Goal: Communication & Community: Answer question/provide support

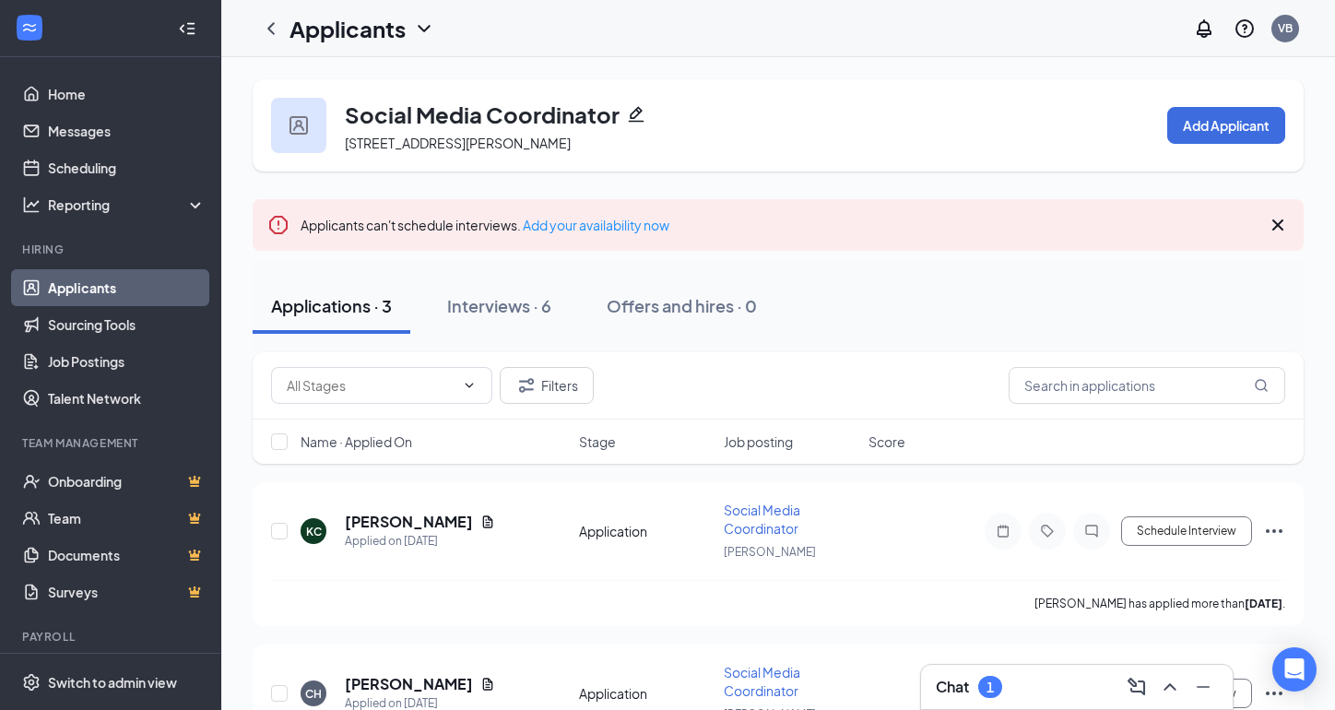
scroll to position [19, 0]
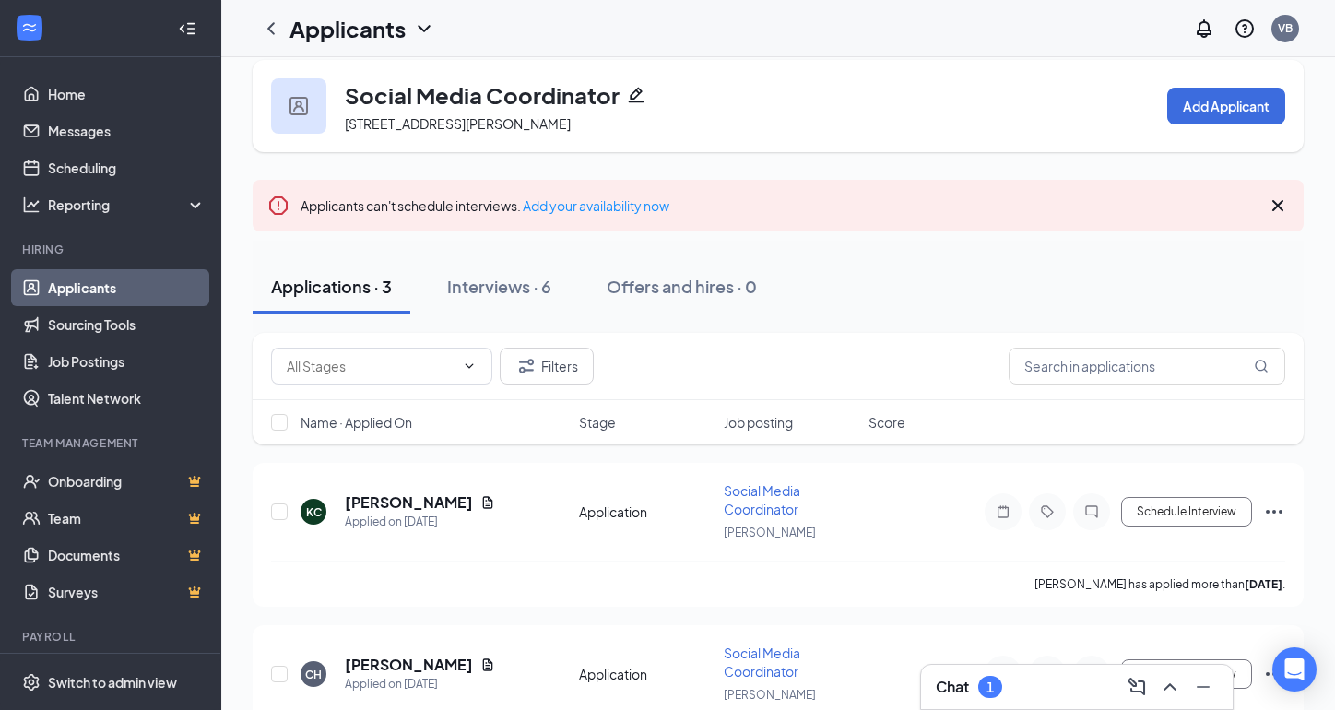
click at [970, 676] on div "Chat 1" at bounding box center [968, 687] width 66 height 22
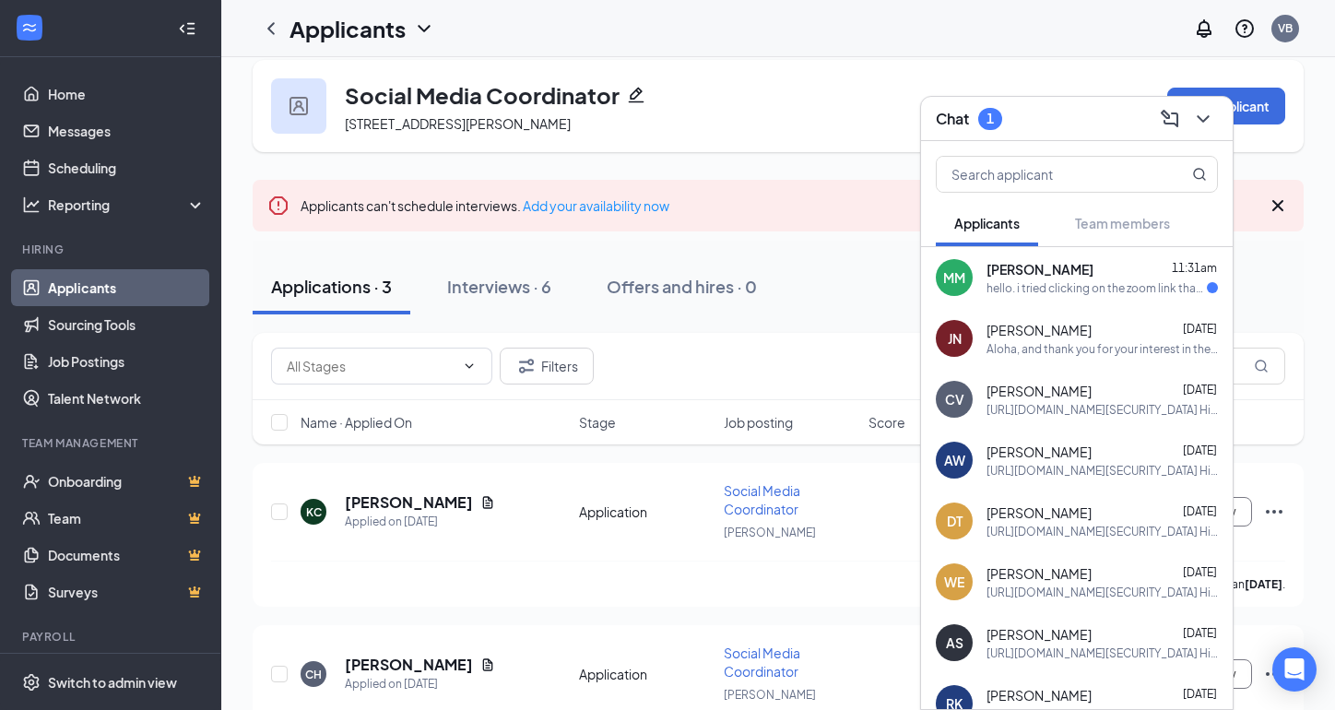
click at [1057, 282] on div "hello. i tried clicking on the zoom link that was sent [DATE] afternoon but its…" at bounding box center [1096, 288] width 220 height 16
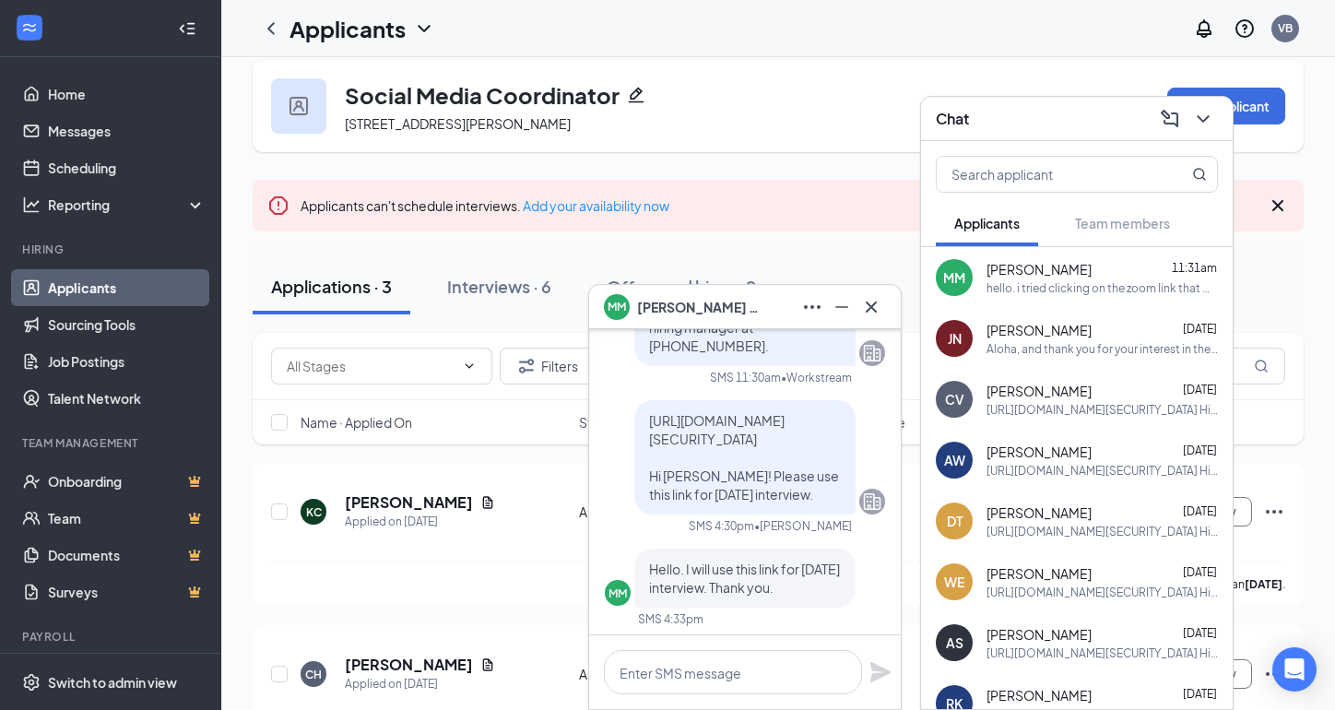
scroll to position [-536, 0]
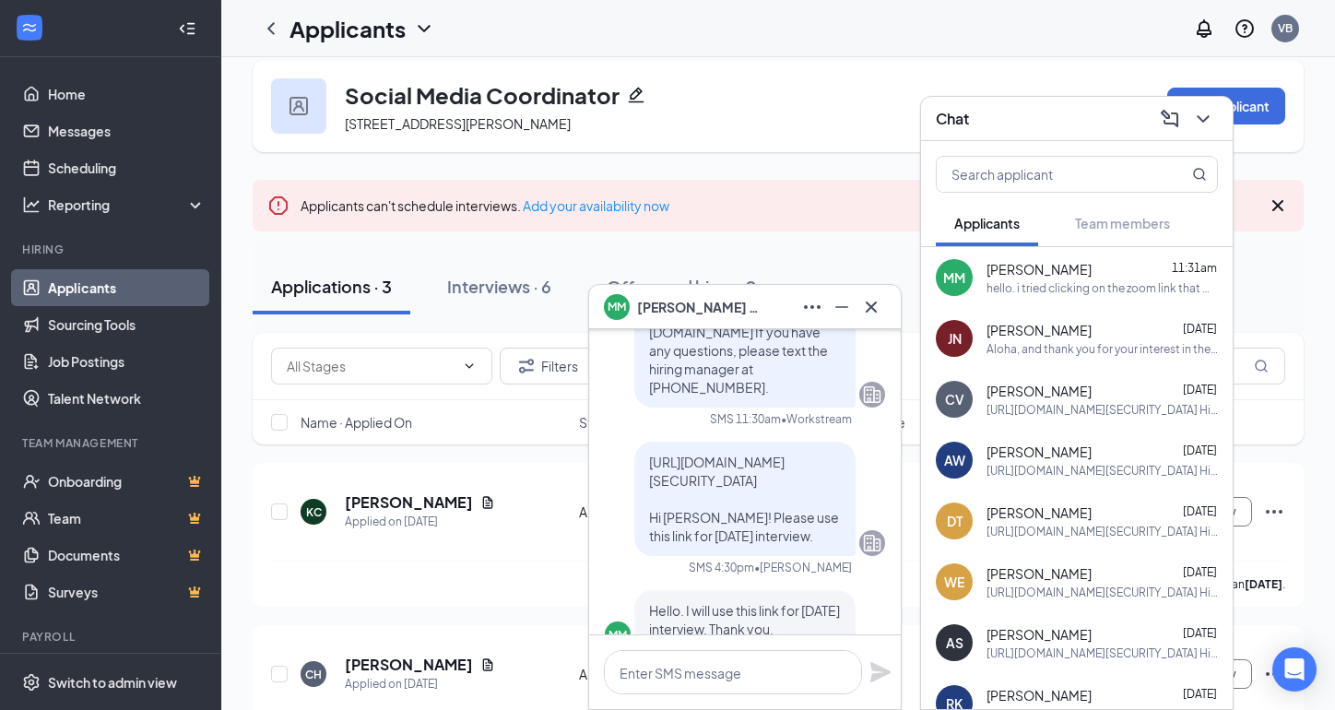
click at [645, 441] on div "[URL][DOMAIN_NAME][SECURITY_DATA] Hi [PERSON_NAME]! Please use this link for [D…" at bounding box center [744, 498] width 221 height 114
drag, startPoint x: 648, startPoint y: 422, endPoint x: 759, endPoint y: 477, distance: 124.5
click at [759, 477] on div "[URL][DOMAIN_NAME][SECURITY_DATA] Hi [PERSON_NAME]! Please use this link for [D…" at bounding box center [744, 498] width 221 height 114
copy span "[URL][DOMAIN_NAME][SECURITY_DATA]"
click at [759, 477] on p "[URL][DOMAIN_NAME][SECURITY_DATA] Hi [PERSON_NAME]! Please use this link for [D…" at bounding box center [745, 499] width 192 height 92
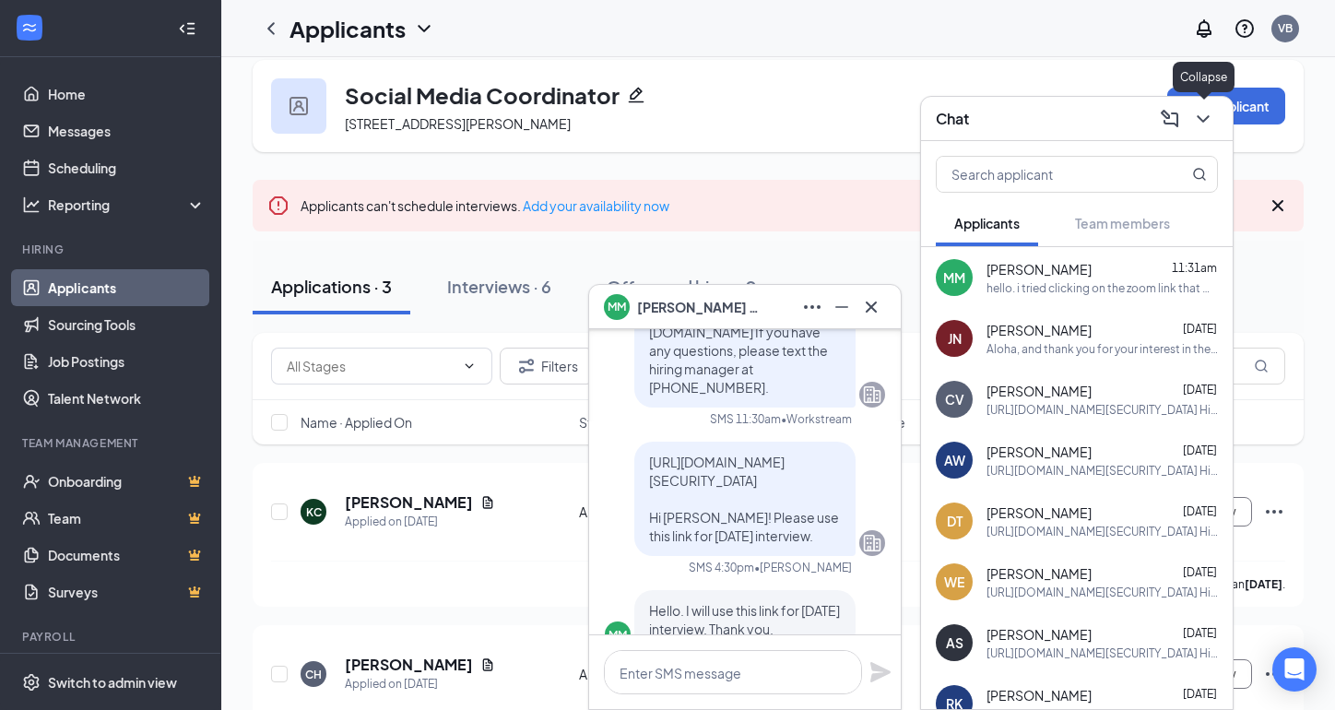
click at [1197, 119] on icon "ChevronDown" at bounding box center [1203, 119] width 22 height 22
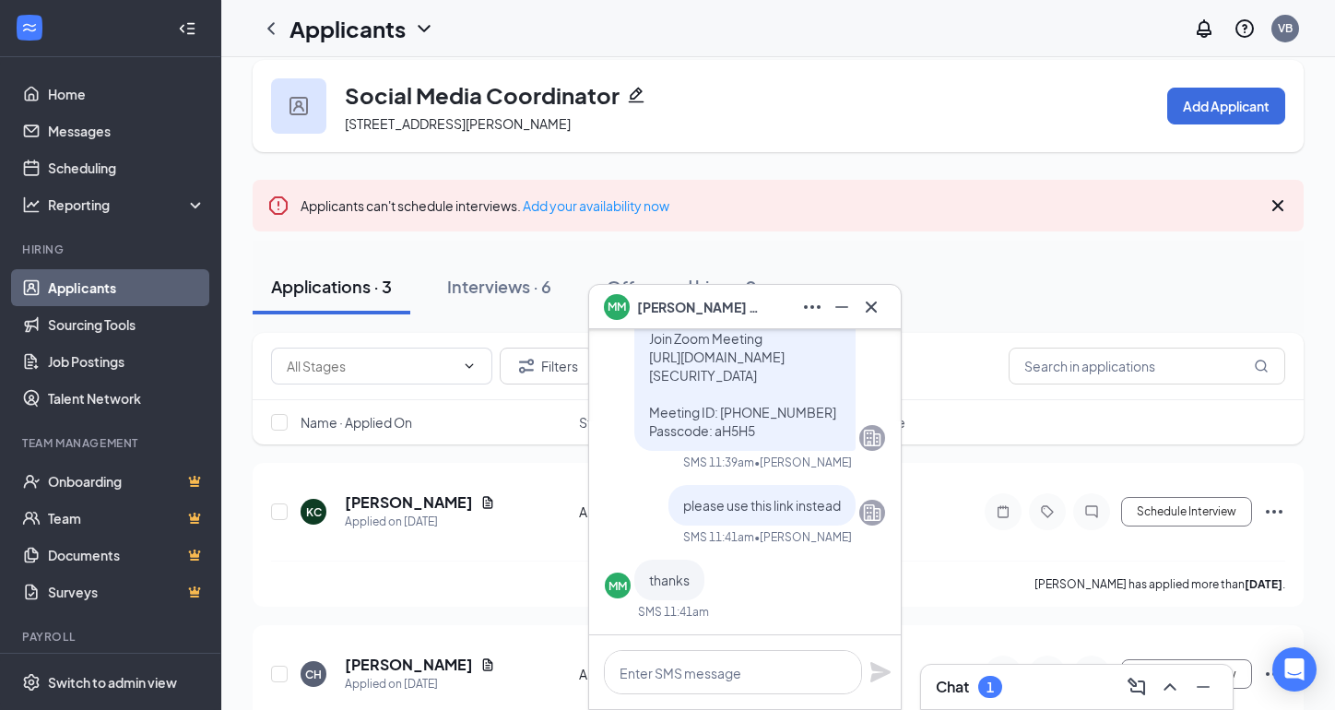
scroll to position [0, 0]
click at [876, 305] on icon "Cross" at bounding box center [871, 307] width 22 height 22
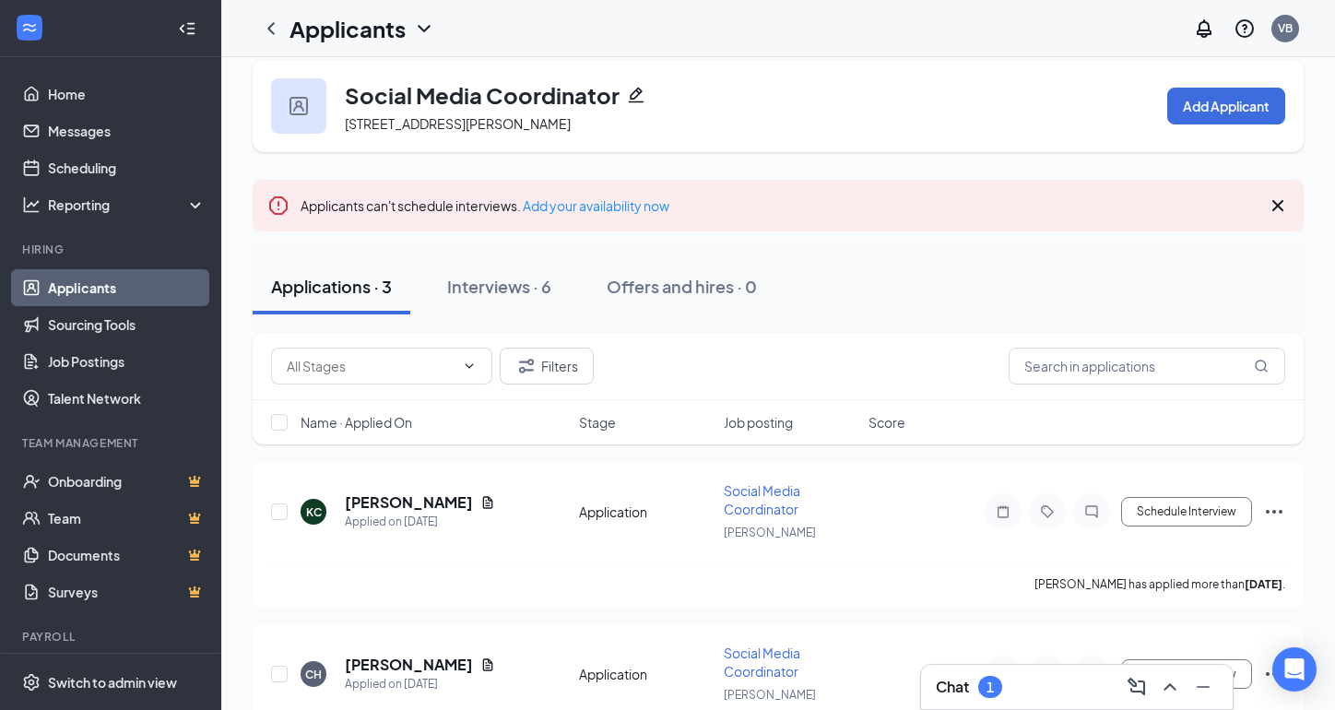
click at [1002, 694] on div "Chat 1" at bounding box center [968, 687] width 66 height 22
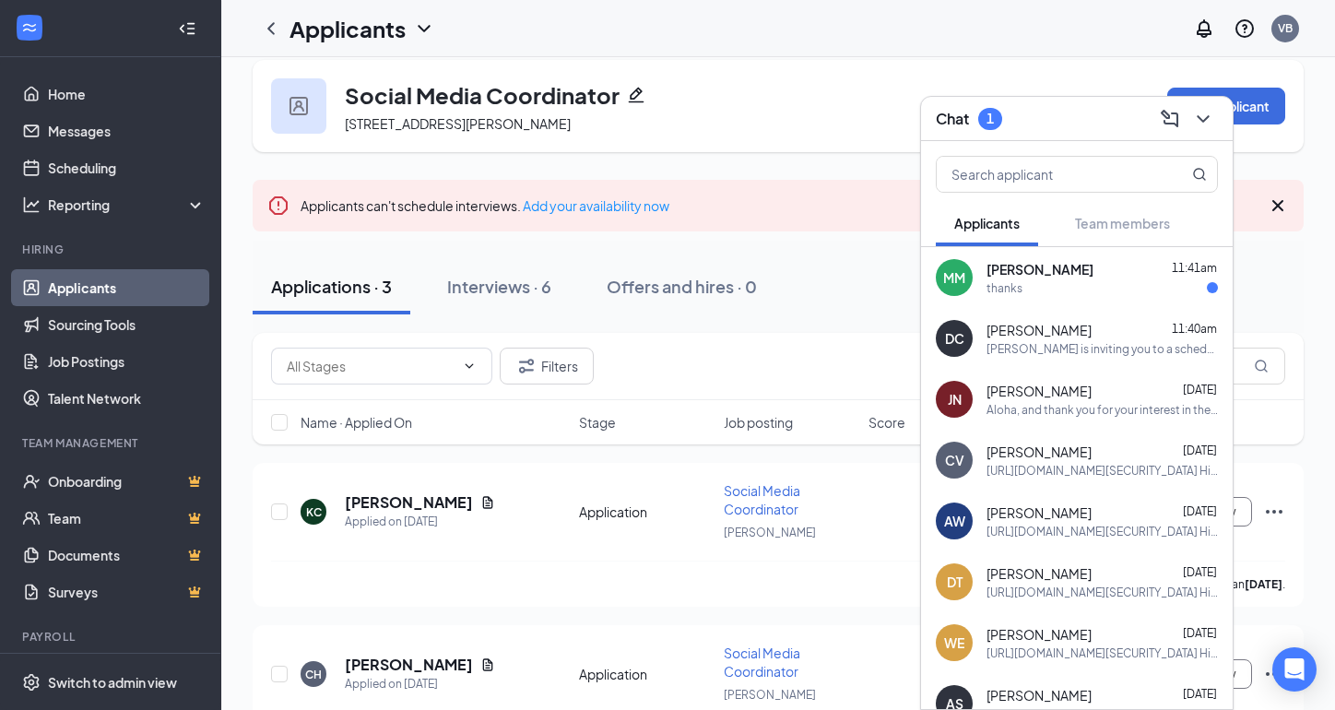
click at [1129, 284] on div "thanks" at bounding box center [1101, 288] width 231 height 16
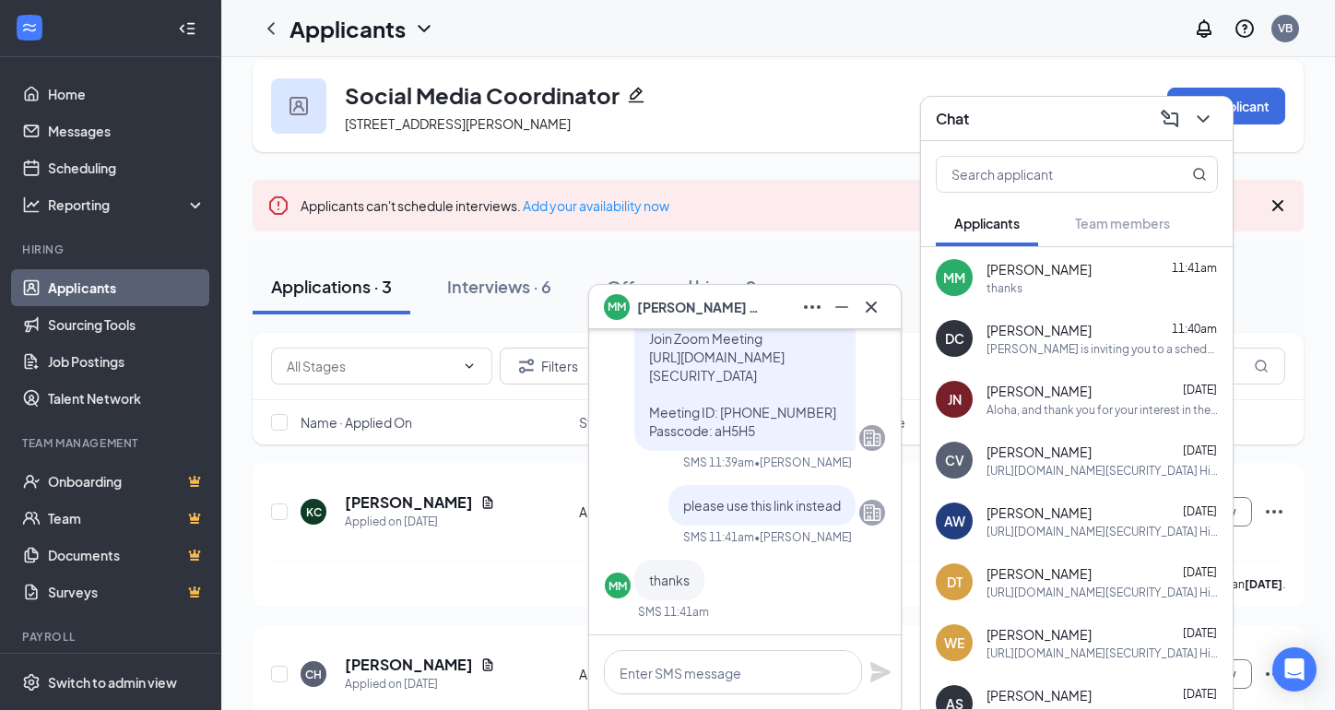
click at [878, 311] on icon "Cross" at bounding box center [871, 307] width 22 height 22
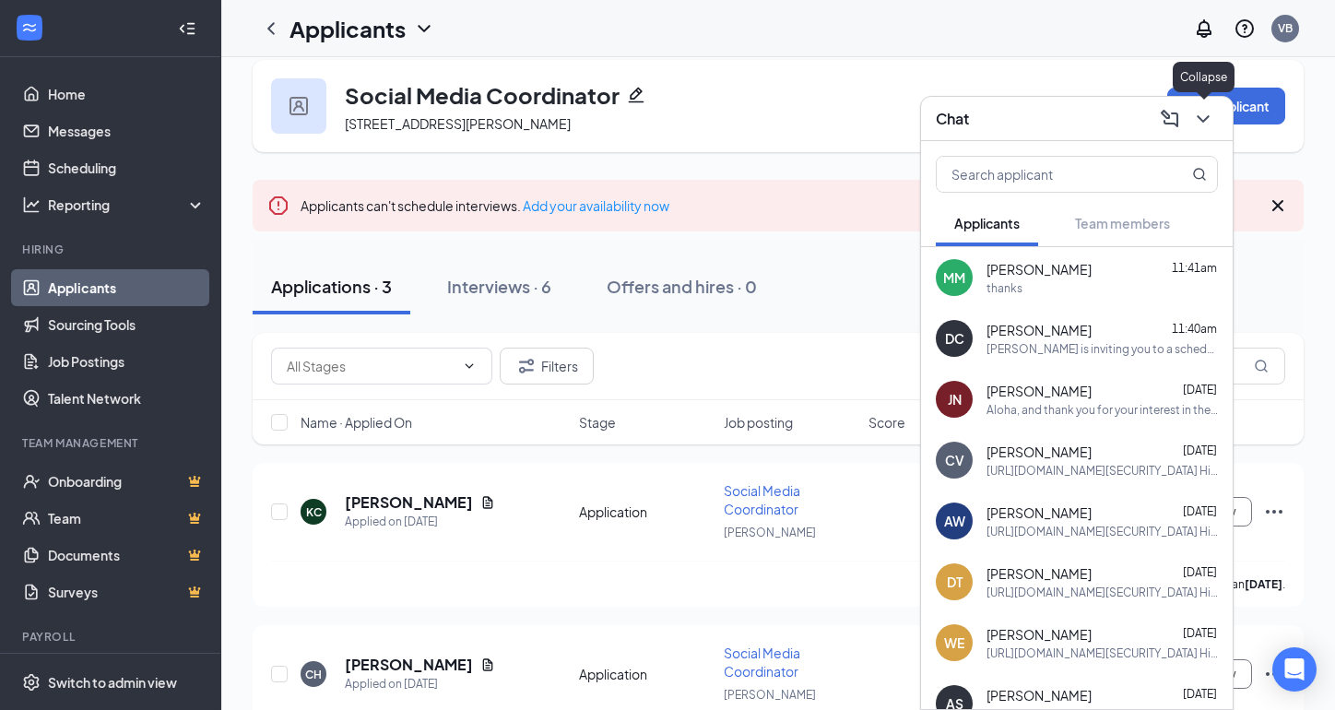
click at [1205, 129] on icon "ChevronDown" at bounding box center [1203, 119] width 22 height 22
